Goal: Information Seeking & Learning: Learn about a topic

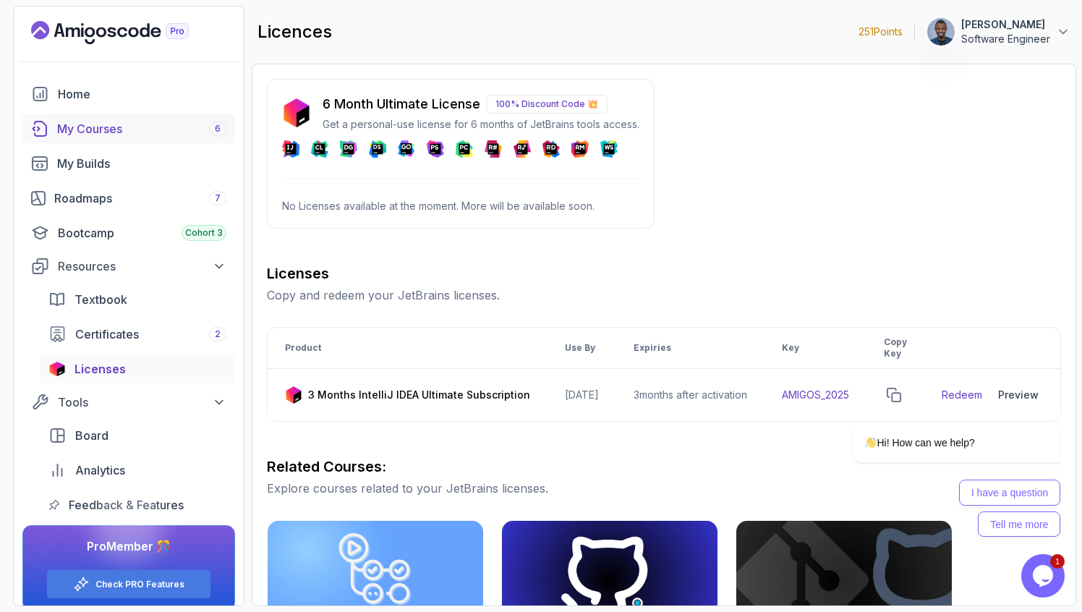
click at [152, 127] on div "My Courses 6" at bounding box center [141, 128] width 169 height 17
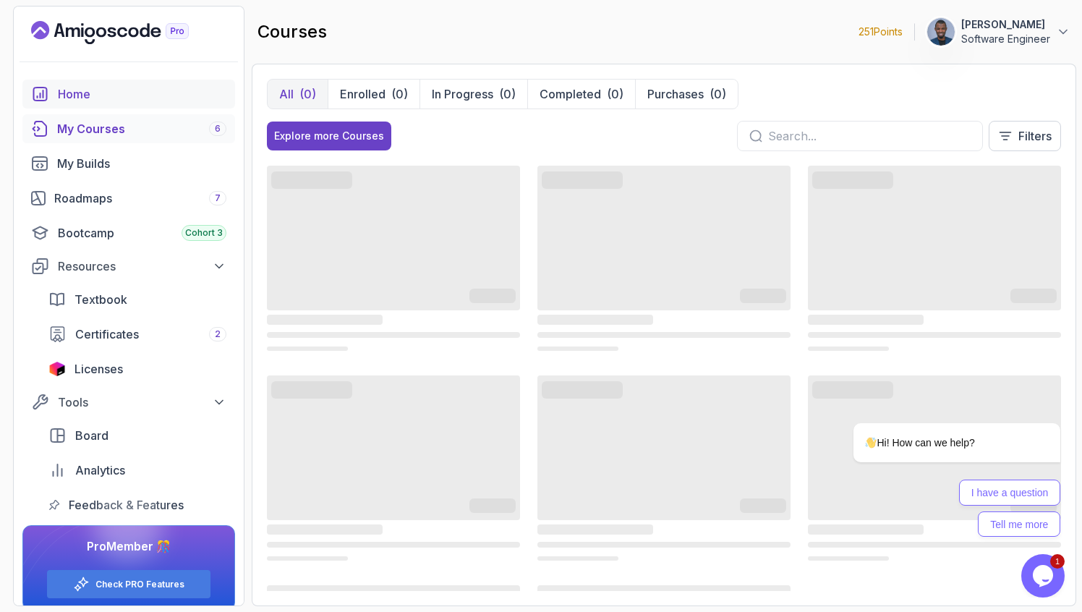
click at [140, 90] on div "Home" at bounding box center [142, 93] width 168 height 17
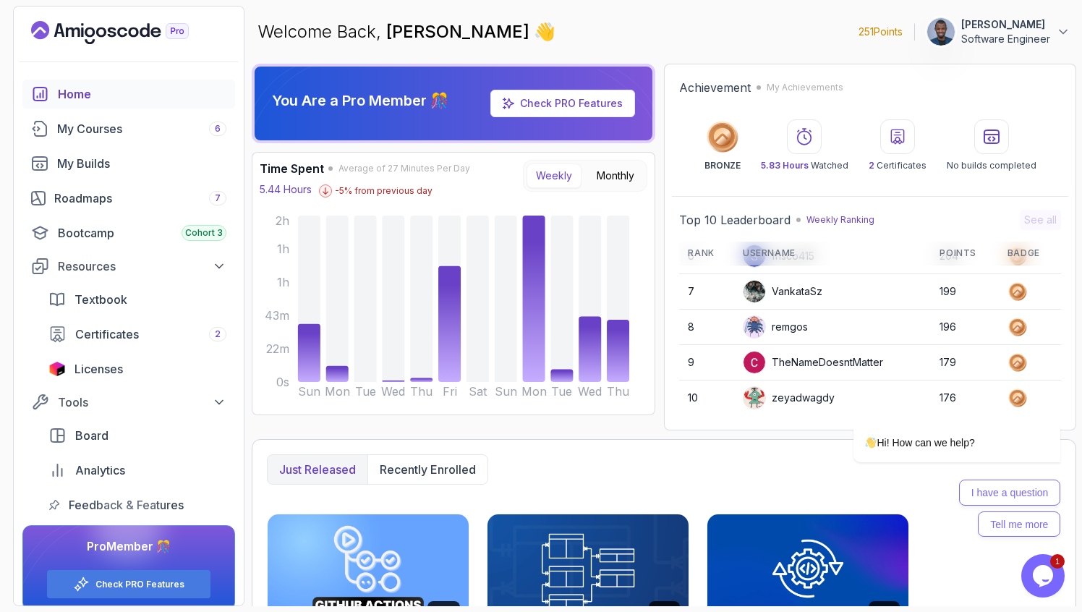
scroll to position [14, 0]
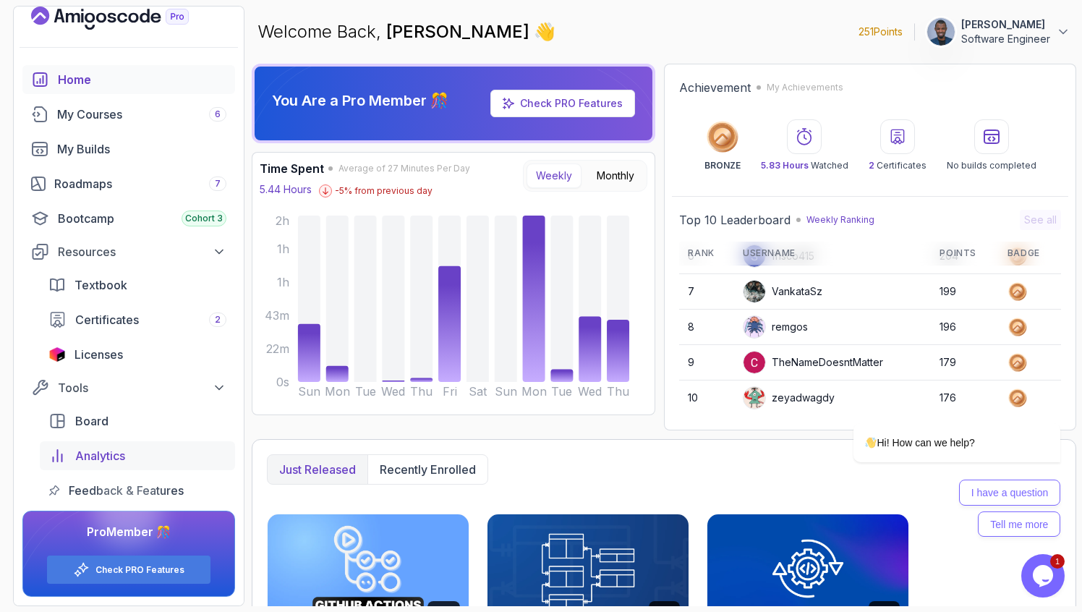
click at [90, 443] on link "Analytics" at bounding box center [137, 455] width 195 height 29
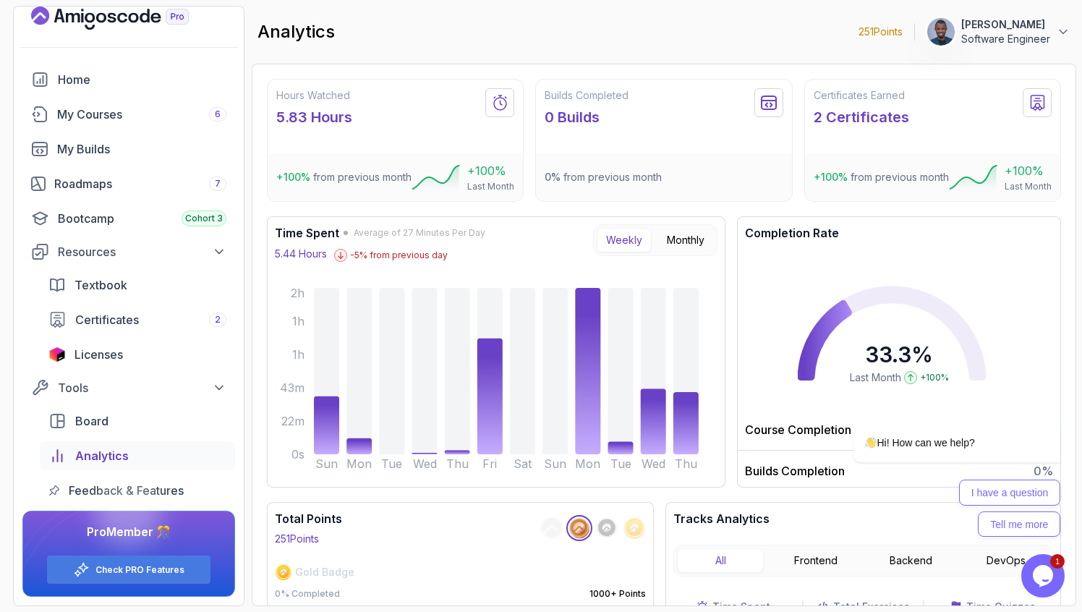
click at [505, 106] on icon at bounding box center [500, 102] width 12 height 14
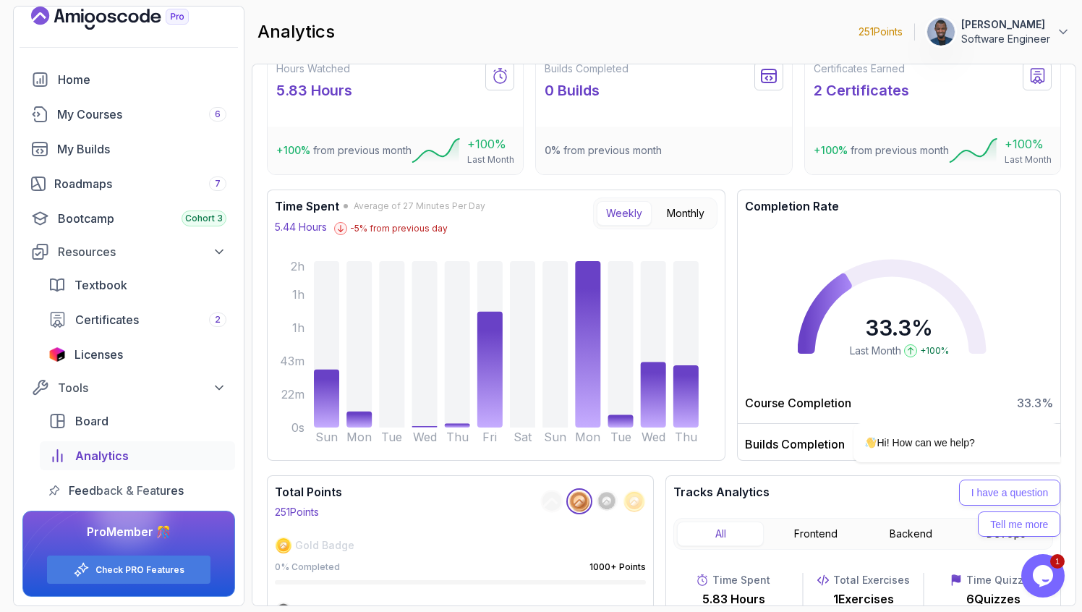
scroll to position [32, 0]
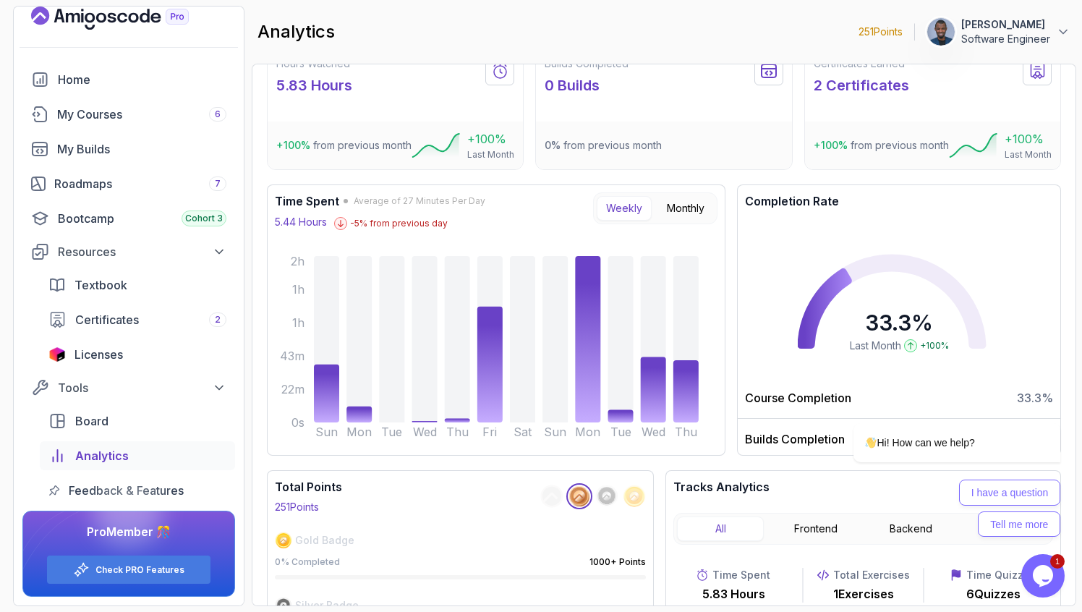
click at [618, 213] on button "Weekly" at bounding box center [624, 208] width 55 height 25
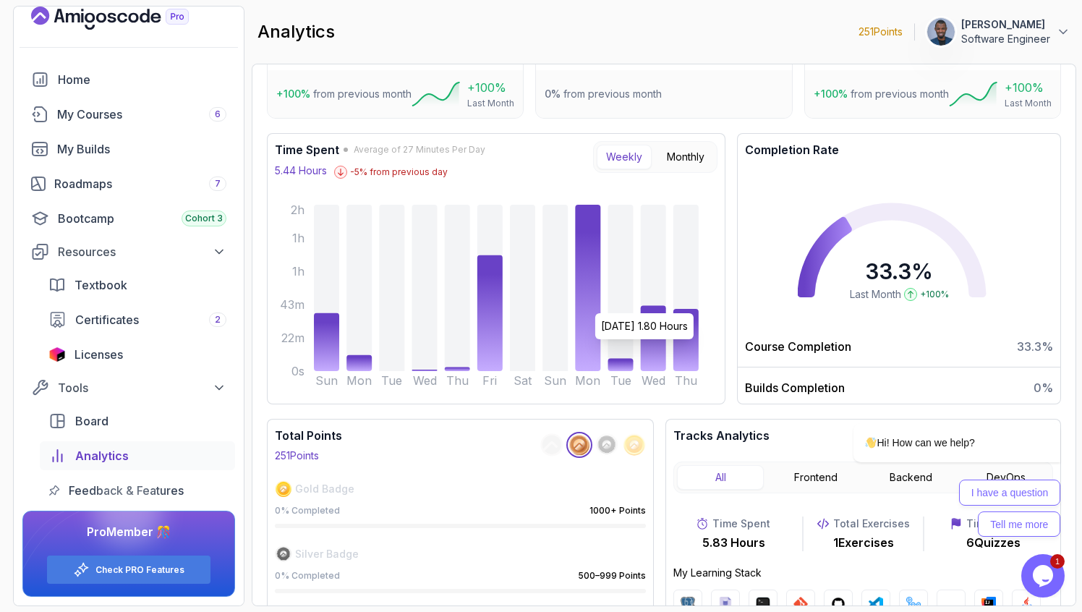
scroll to position [89, 0]
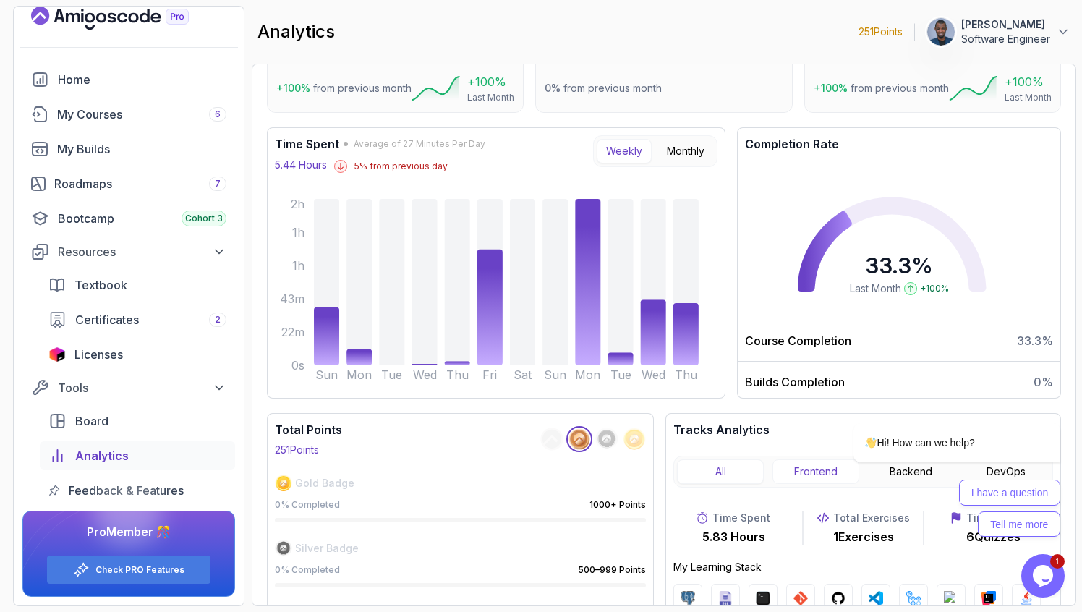
click at [806, 469] on button "Frontend" at bounding box center [815, 471] width 87 height 25
click at [901, 476] on div "Hi! How can we help? I have a question Tell me more" at bounding box center [938, 480] width 245 height 114
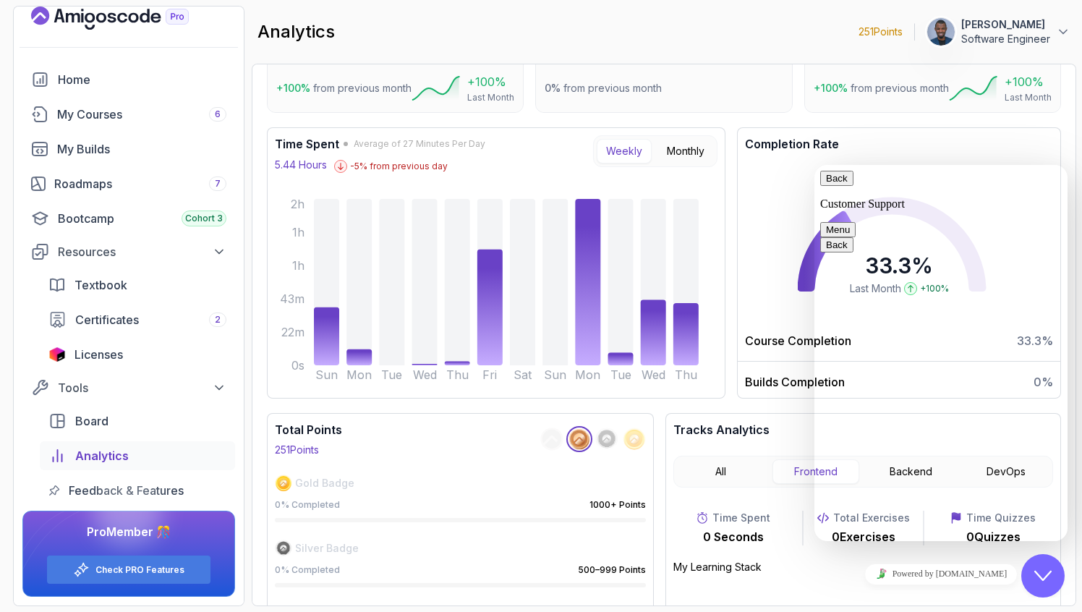
click at [1036, 579] on icon "Close Chat This icon closes the chat window." at bounding box center [1042, 575] width 17 height 17
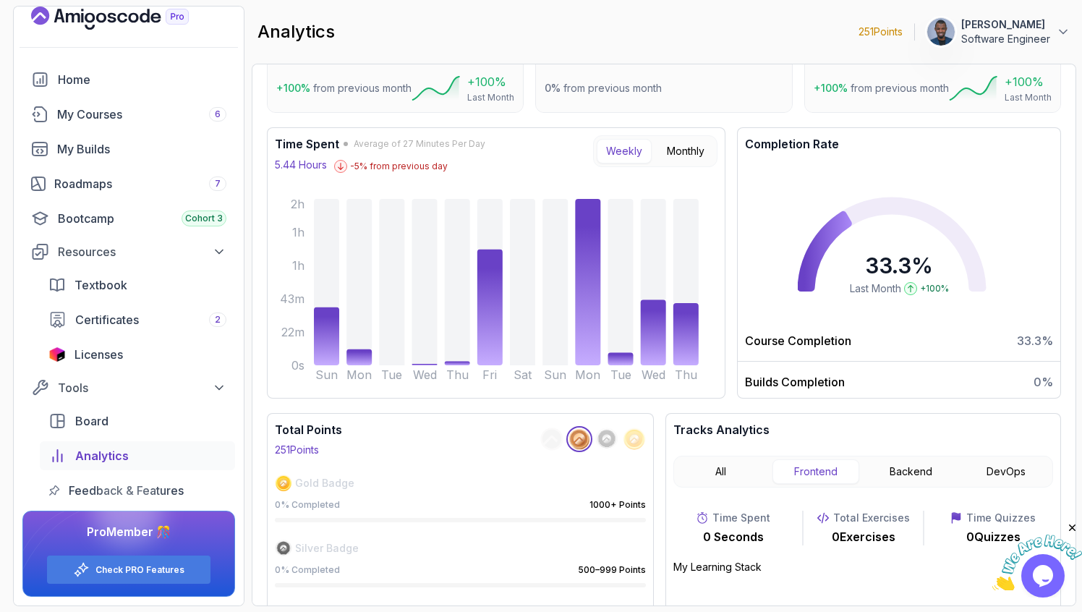
click at [1076, 533] on icon "Close" at bounding box center [1072, 527] width 13 height 13
click at [1004, 468] on button "DevOps" at bounding box center [1005, 471] width 87 height 25
click at [912, 464] on button "Backend" at bounding box center [911, 471] width 87 height 25
click at [832, 472] on button "Frontend" at bounding box center [815, 471] width 87 height 25
click at [715, 471] on button "All" at bounding box center [720, 471] width 87 height 25
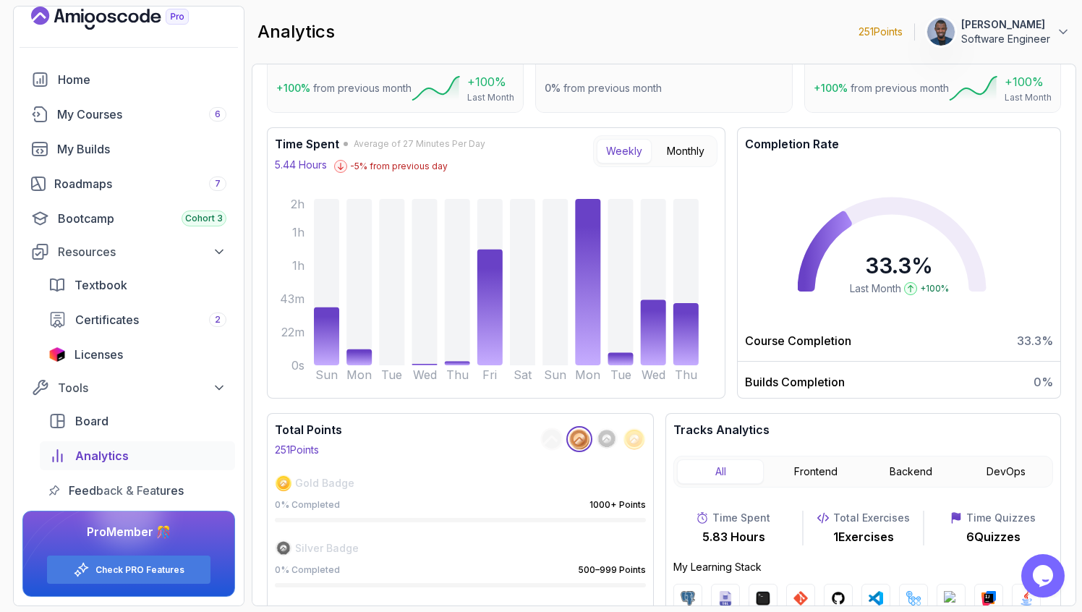
scroll to position [144, 0]
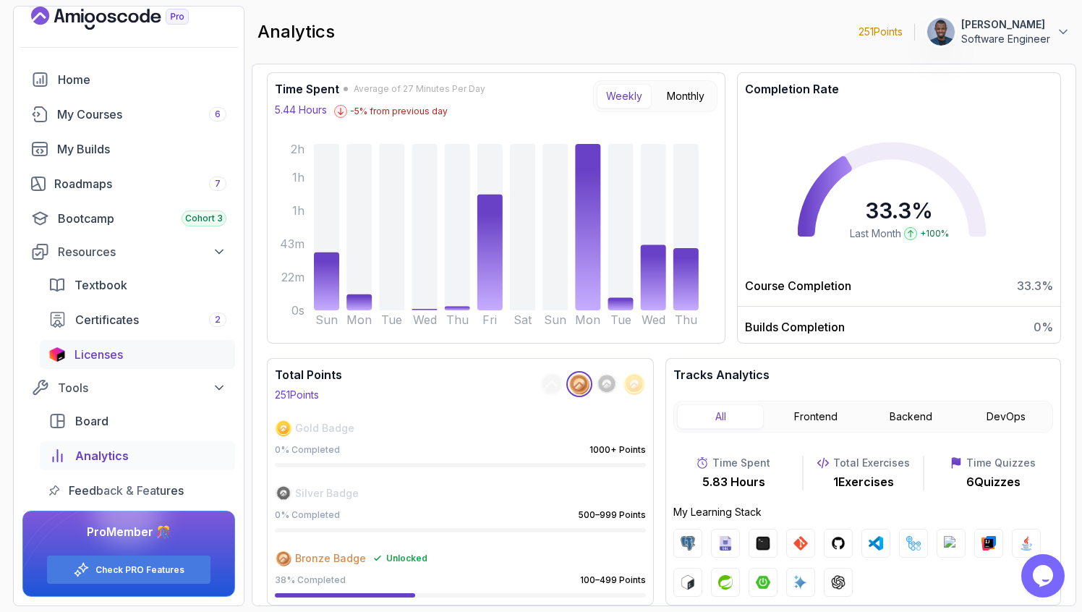
click at [137, 357] on div "Licenses" at bounding box center [150, 354] width 152 height 17
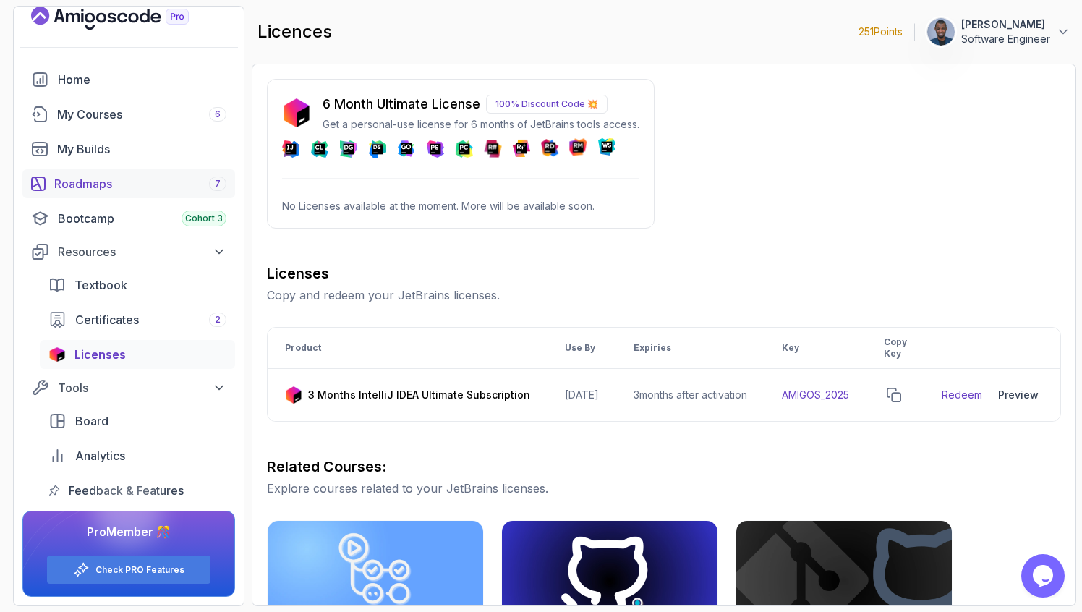
click at [105, 187] on div "Roadmaps 7" at bounding box center [140, 183] width 172 height 17
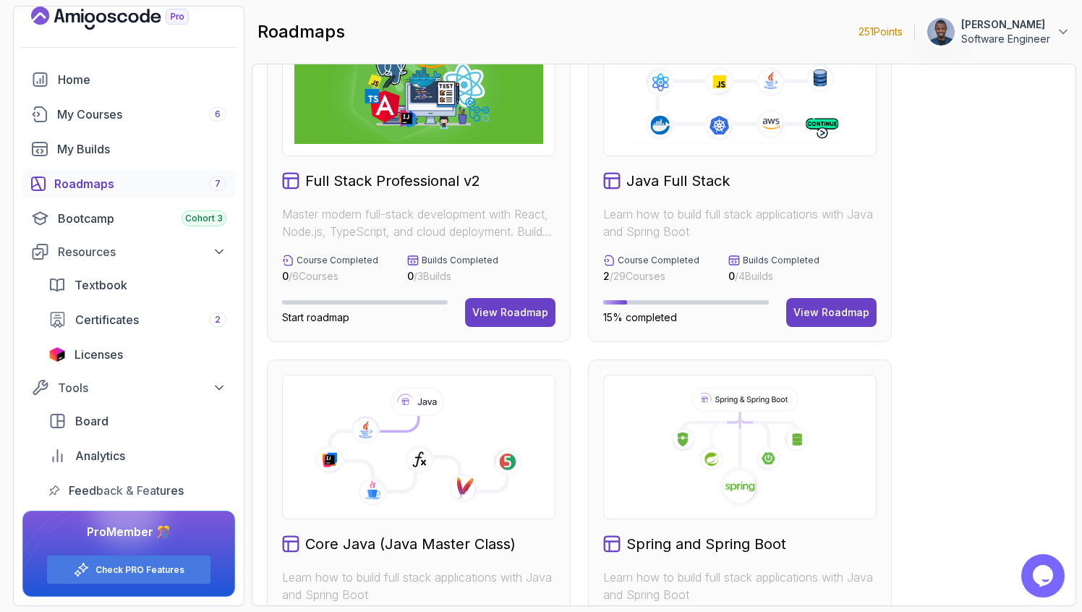
scroll to position [306, 0]
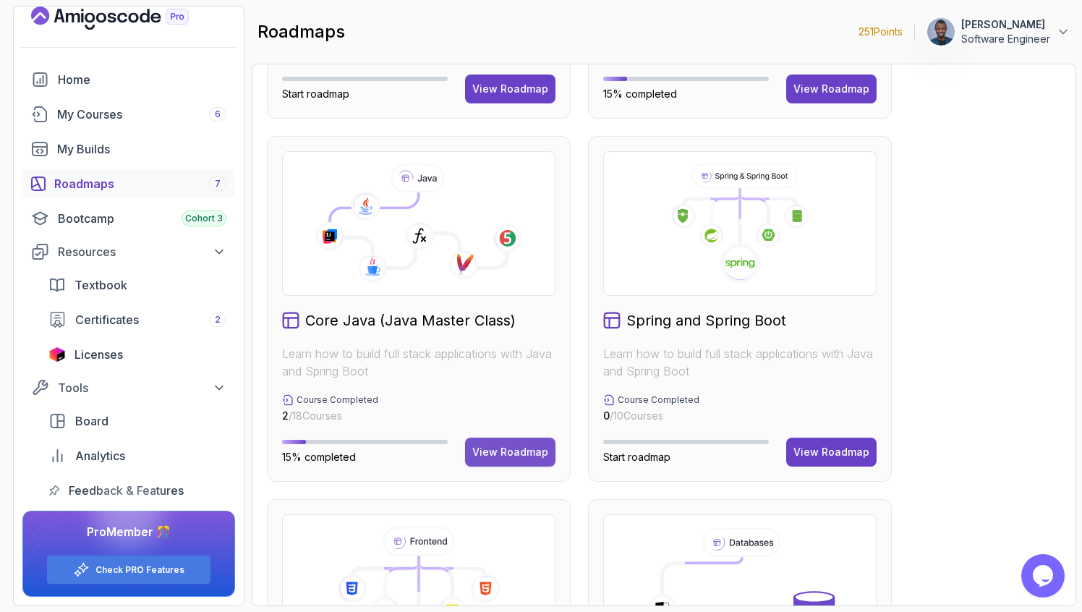
click at [488, 446] on div "View Roadmap" at bounding box center [510, 452] width 76 height 14
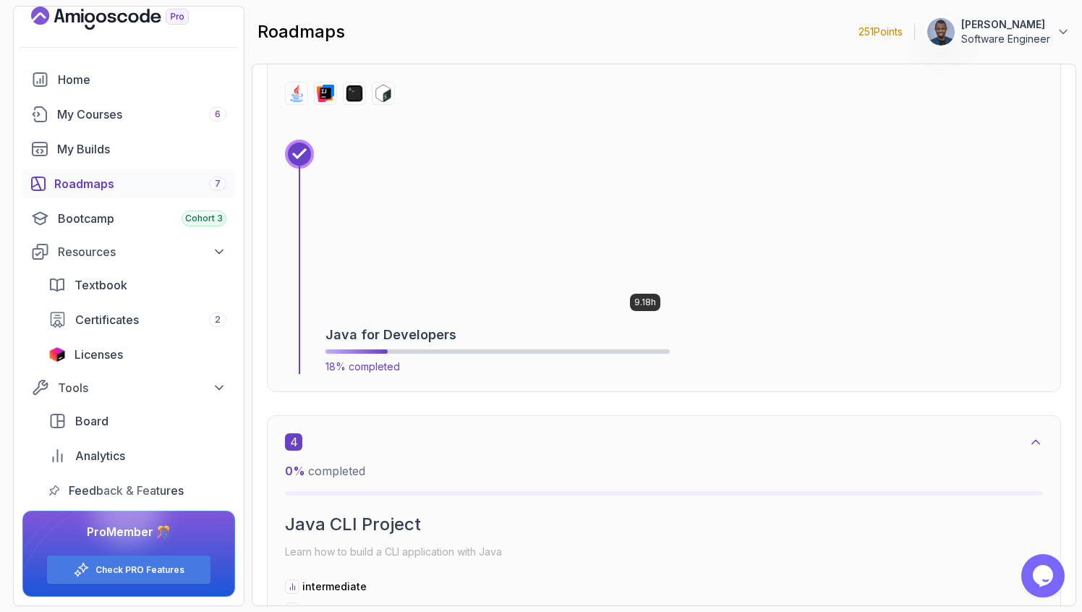
scroll to position [1785, 0]
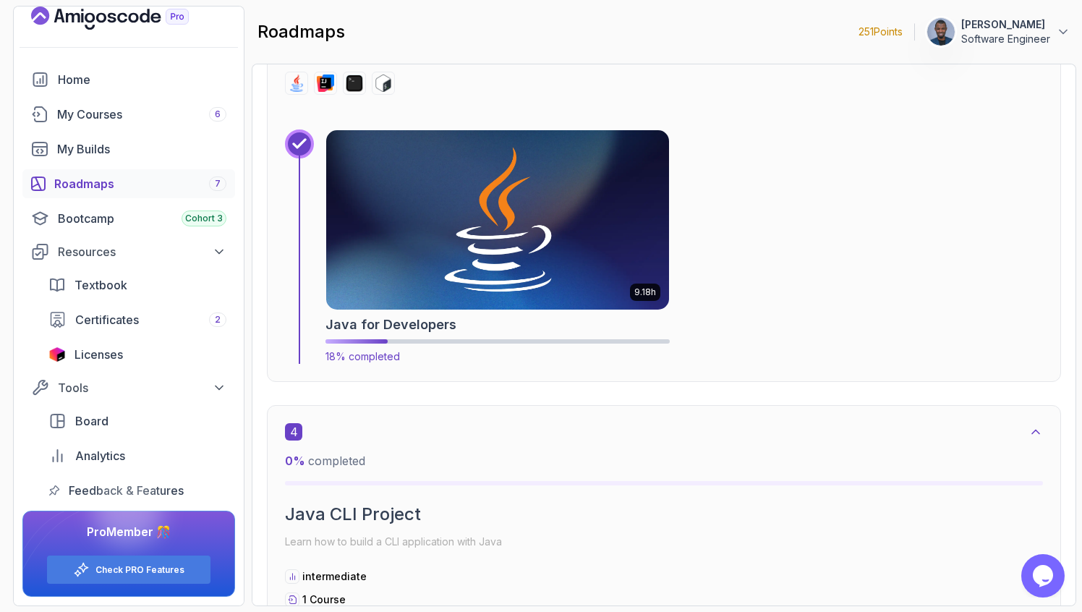
click at [388, 279] on img at bounding box center [497, 220] width 360 height 188
